Goal: Transaction & Acquisition: Register for event/course

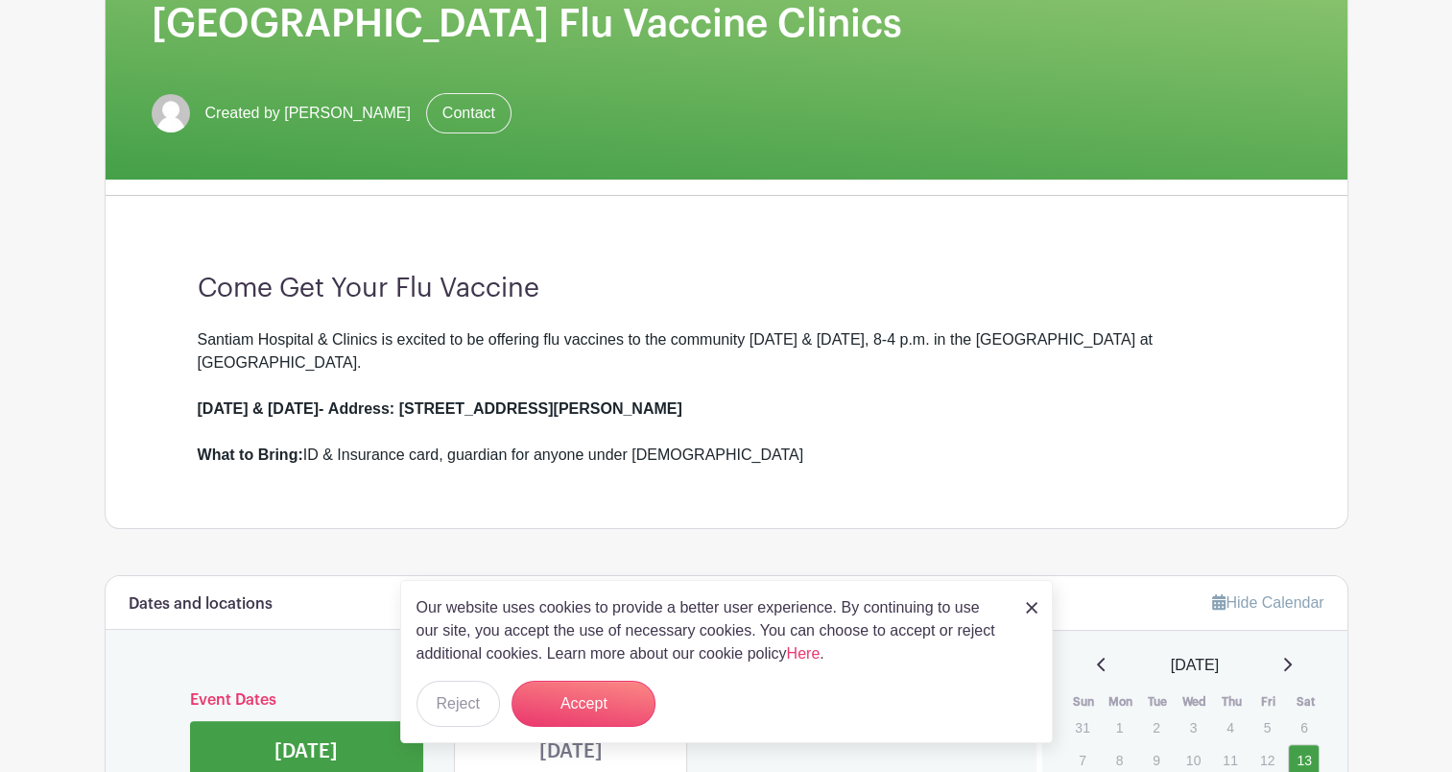
scroll to position [384, 0]
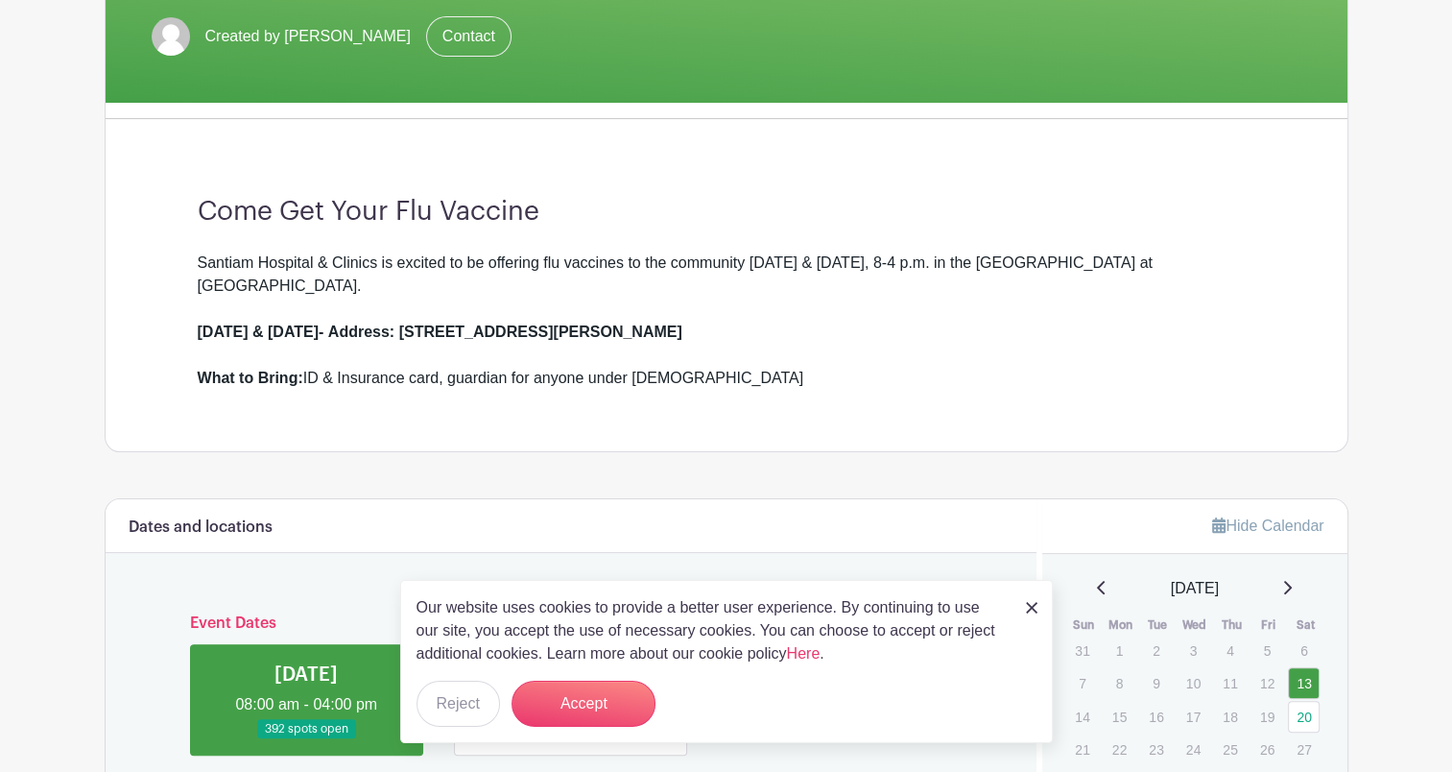
click at [1027, 606] on img at bounding box center [1032, 608] width 12 height 12
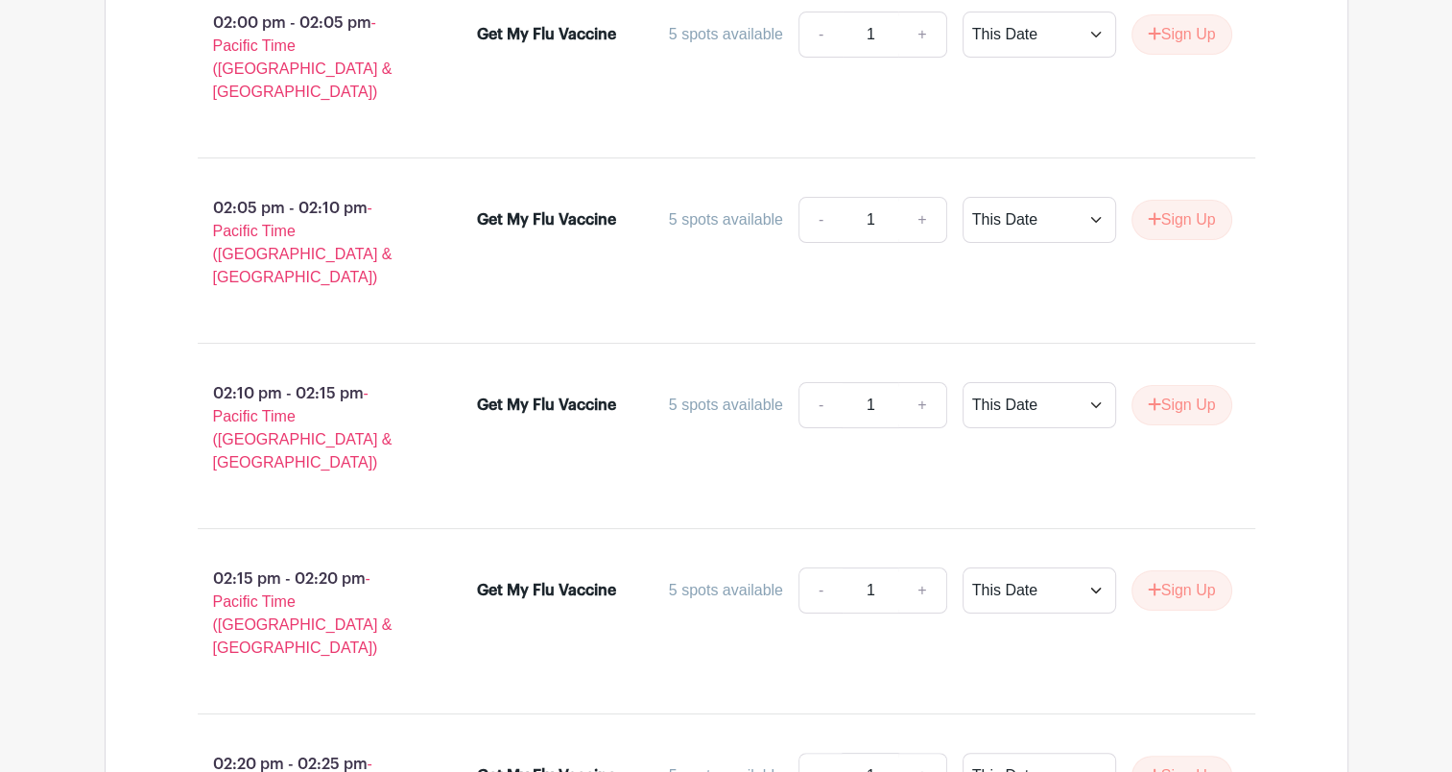
scroll to position [14781, 0]
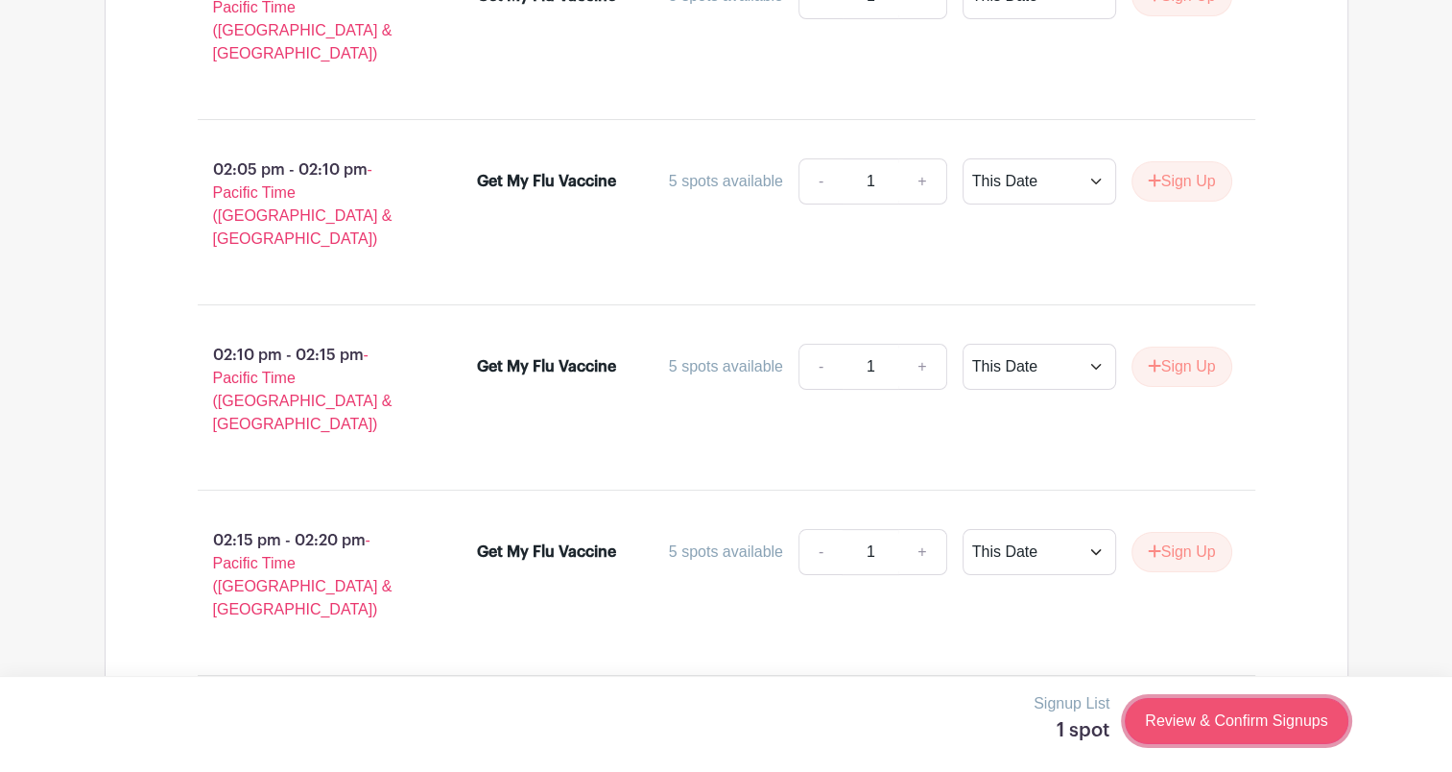
click at [1278, 723] on link "Review & Confirm Signups" at bounding box center [1236, 721] width 223 height 46
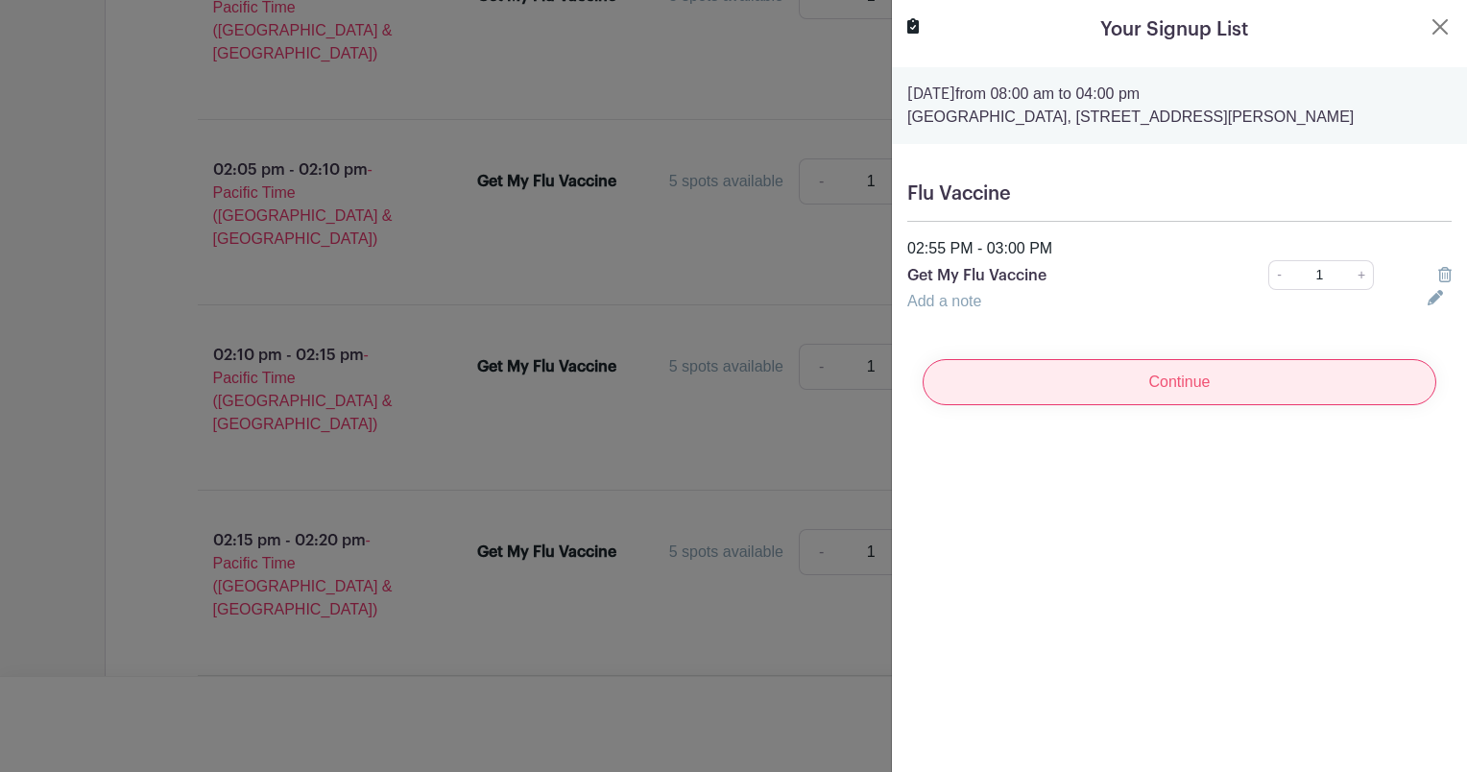
click at [1164, 405] on input "Continue" at bounding box center [1178, 382] width 513 height 46
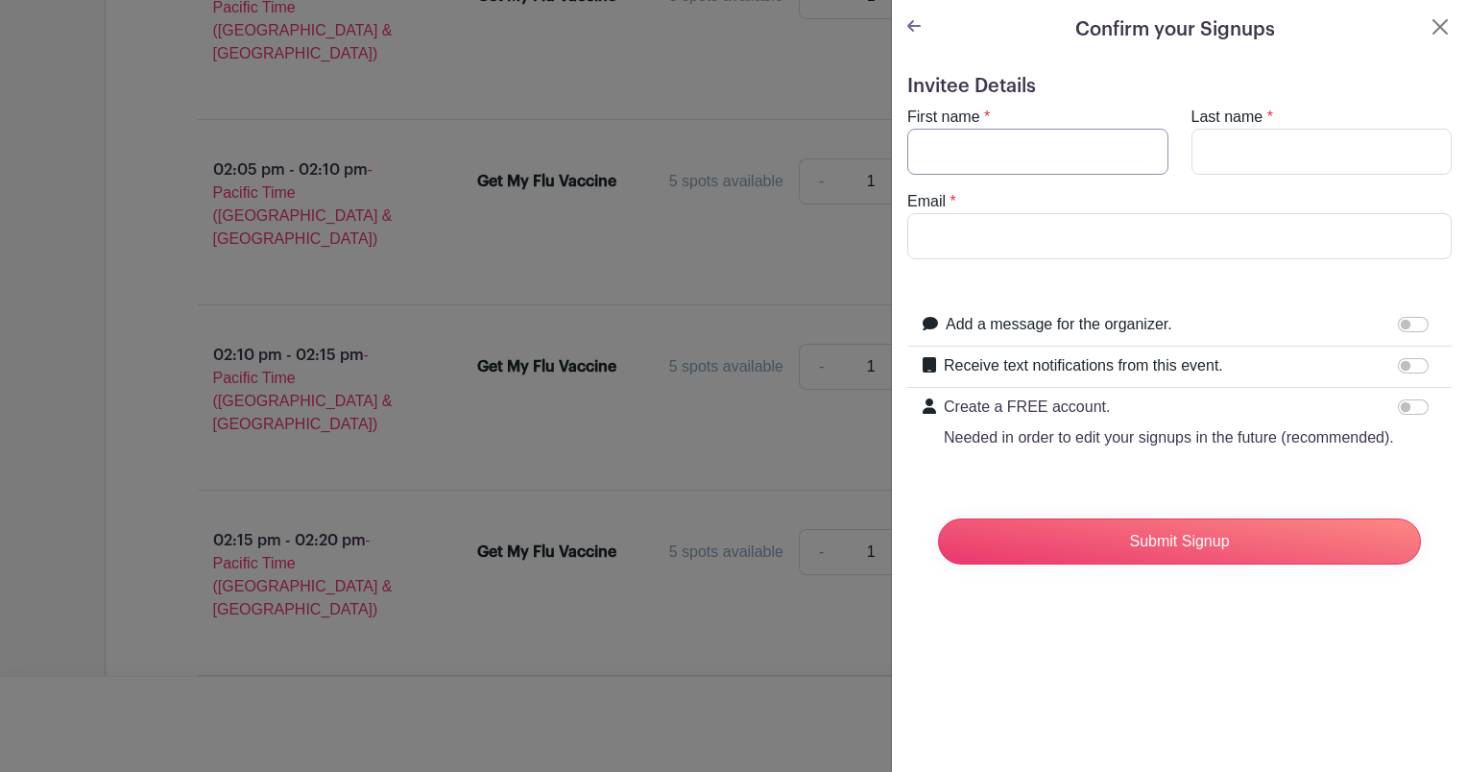
click at [958, 150] on input "First name" at bounding box center [1037, 152] width 261 height 46
type input "[PERSON_NAME]"
type input "[PERSON_NAME][EMAIL_ADDRESS][DOMAIN_NAME]"
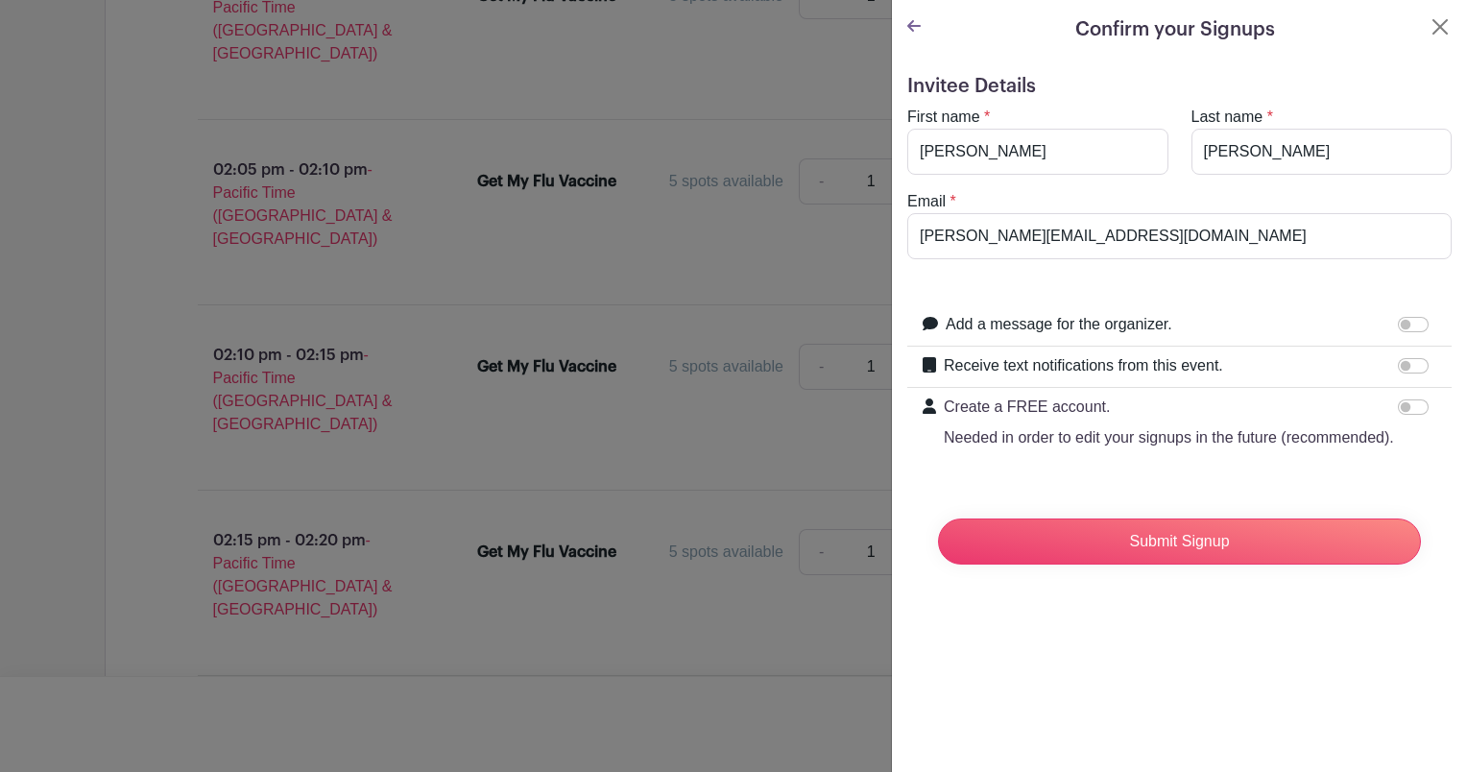
drag, startPoint x: 1400, startPoint y: 366, endPoint x: 963, endPoint y: 648, distance: 520.8
click at [963, 648] on div "Confirm your Signups Invitee Details First name * [PERSON_NAME] Last name * [PE…" at bounding box center [1179, 386] width 576 height 772
click at [1401, 362] on input "Receive text notifications from this event." at bounding box center [1412, 365] width 31 height 15
checkbox input "true"
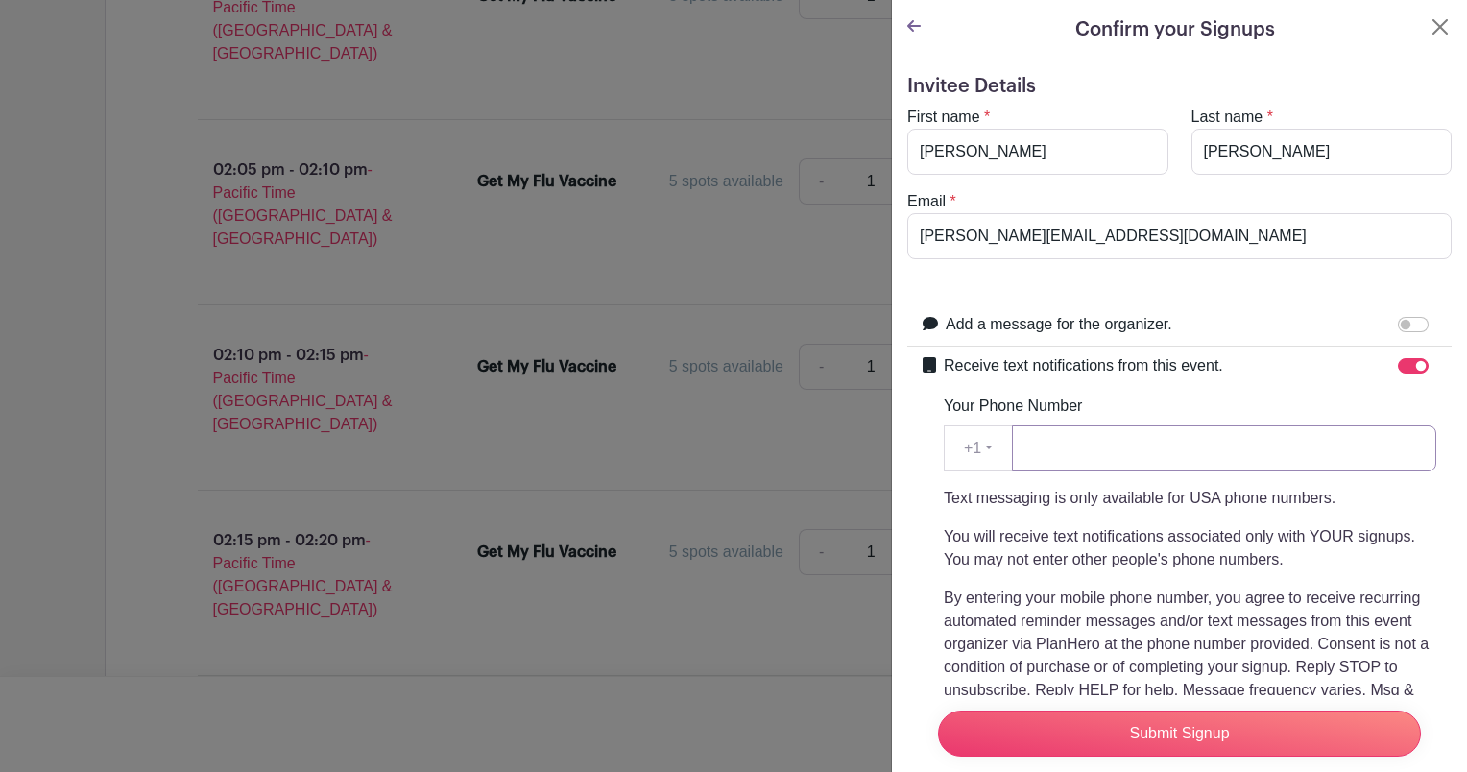
click at [1114, 457] on input "Your Phone Number" at bounding box center [1224, 448] width 424 height 46
type input "5035620637"
click at [1192, 721] on input "Submit Signup" at bounding box center [1179, 733] width 483 height 46
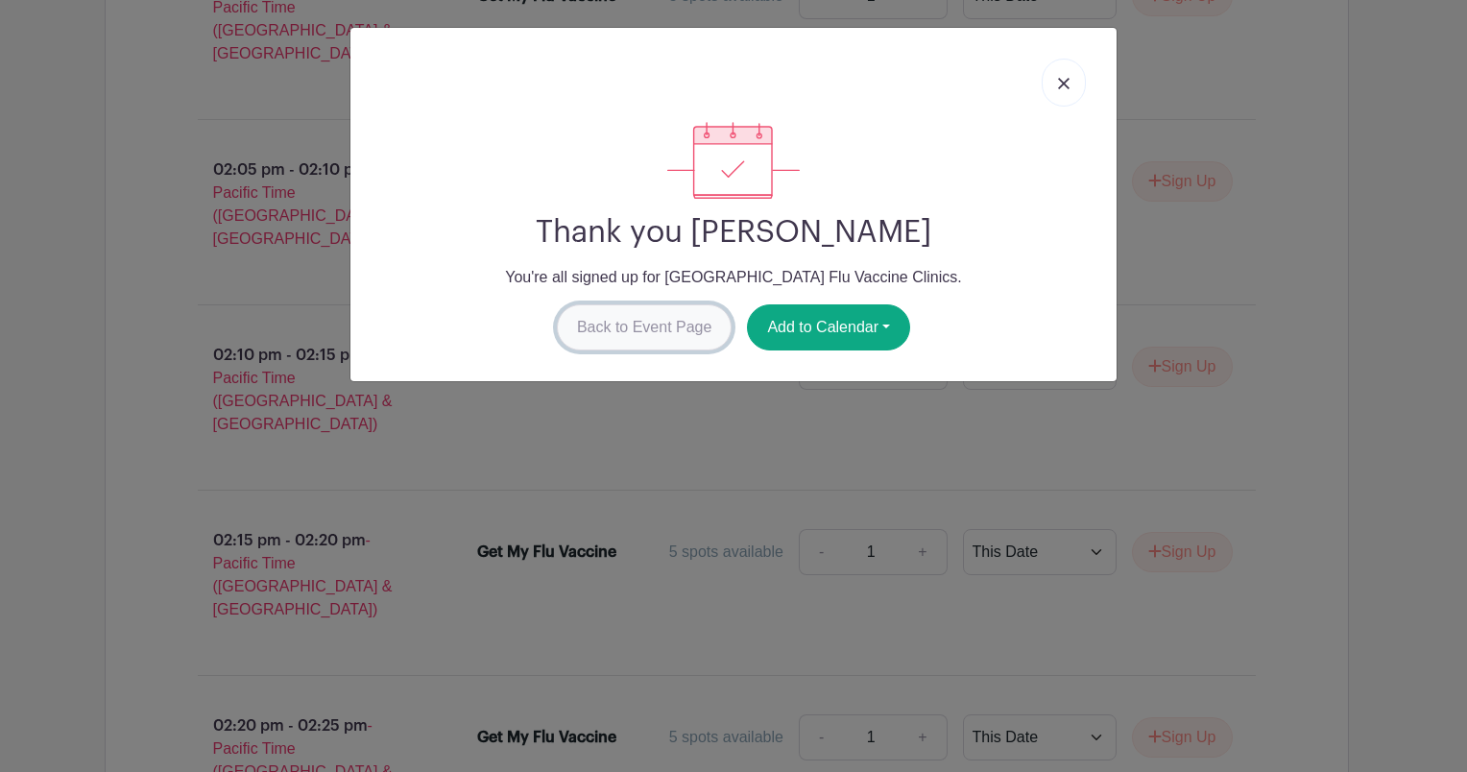
click at [697, 338] on link "Back to Event Page" at bounding box center [645, 327] width 176 height 46
